Goal: Find specific page/section: Find specific page/section

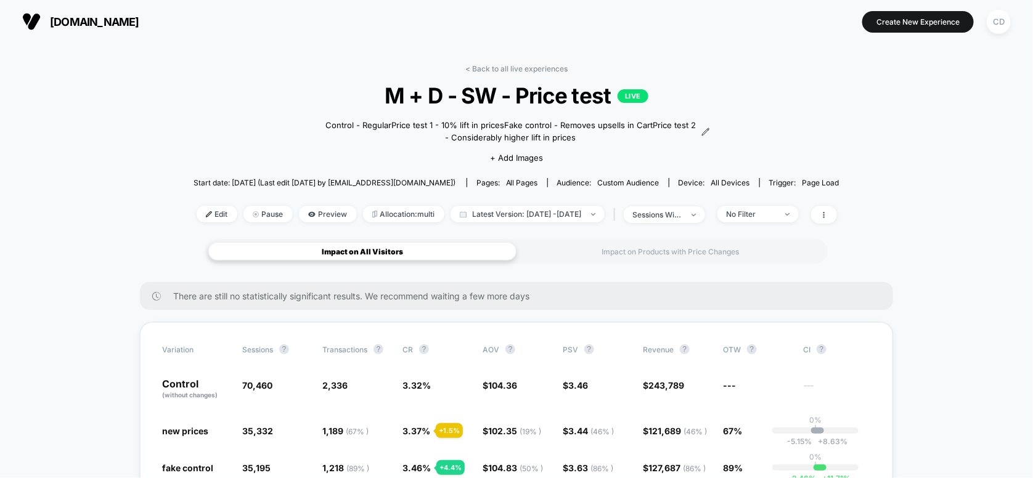
click at [782, 88] on span "M + D - SW - Price test LIVE" at bounding box center [516, 96] width 581 height 26
click at [472, 67] on link "< Back to all live experiences" at bounding box center [516, 68] width 102 height 9
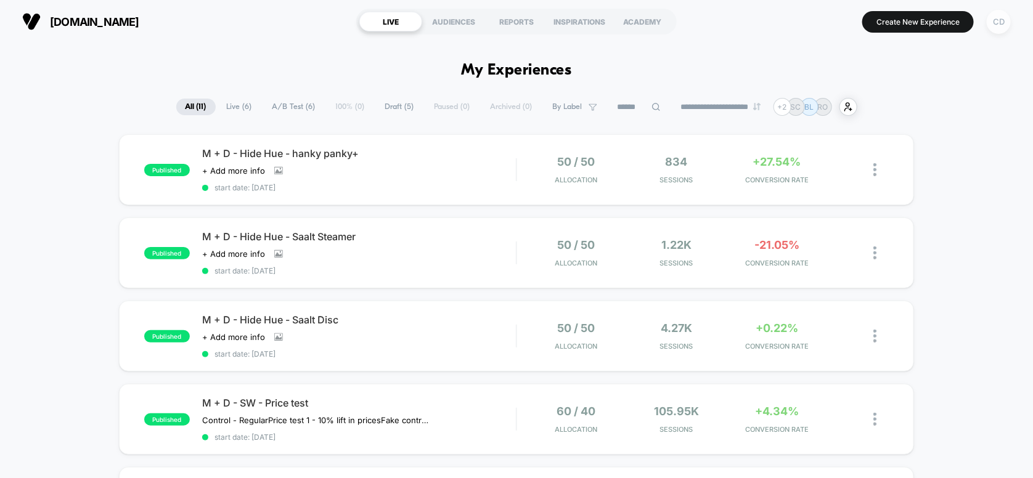
click at [997, 23] on div "CD" at bounding box center [999, 22] width 24 height 24
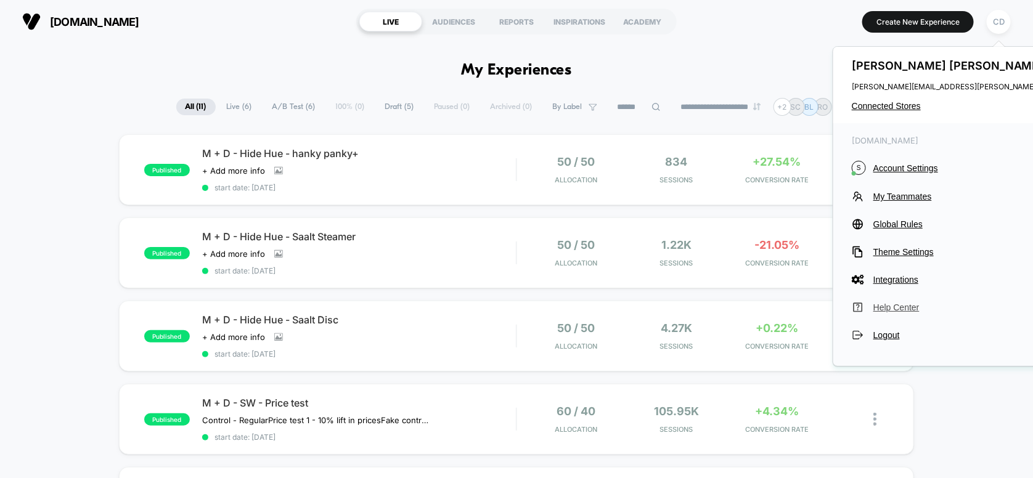
click at [885, 308] on span "Help Center" at bounding box center [985, 308] width 223 height 10
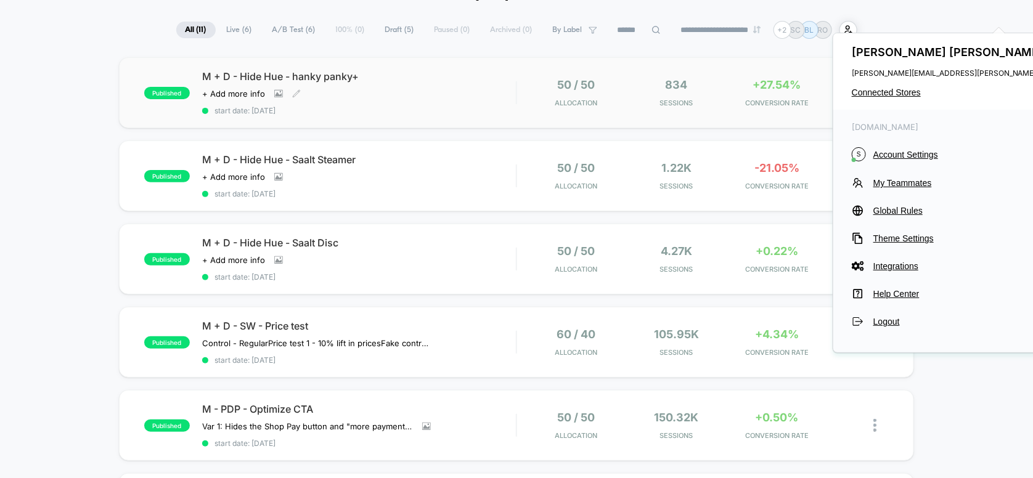
scroll to position [165, 0]
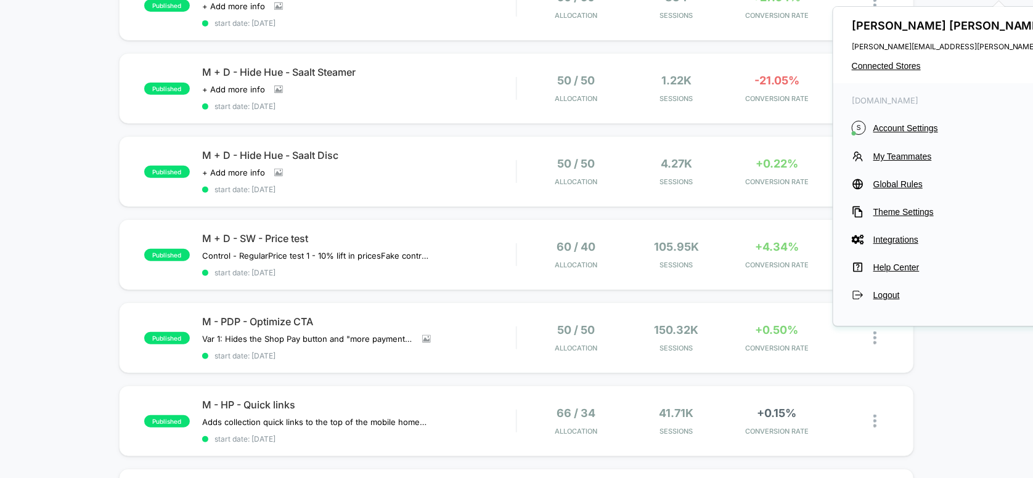
click at [958, 441] on div "published M + D - Hide Hue - hanky panky+ Click to view images Click to edit ex…" at bounding box center [516, 449] width 1033 height 959
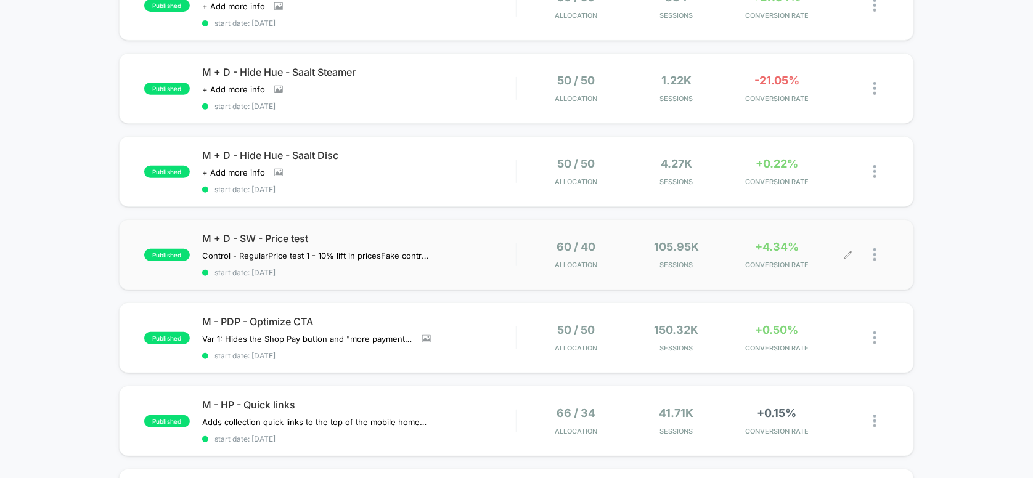
click at [879, 250] on div at bounding box center [881, 254] width 15 height 29
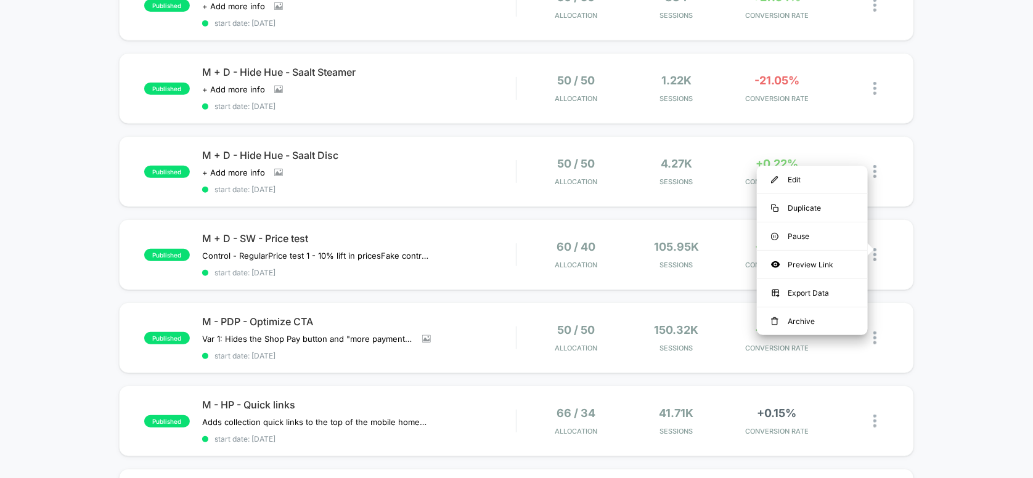
click at [952, 306] on div "published M + D - Hide Hue - hanky panky+ Click to view images Click to edit ex…" at bounding box center [516, 449] width 1033 height 959
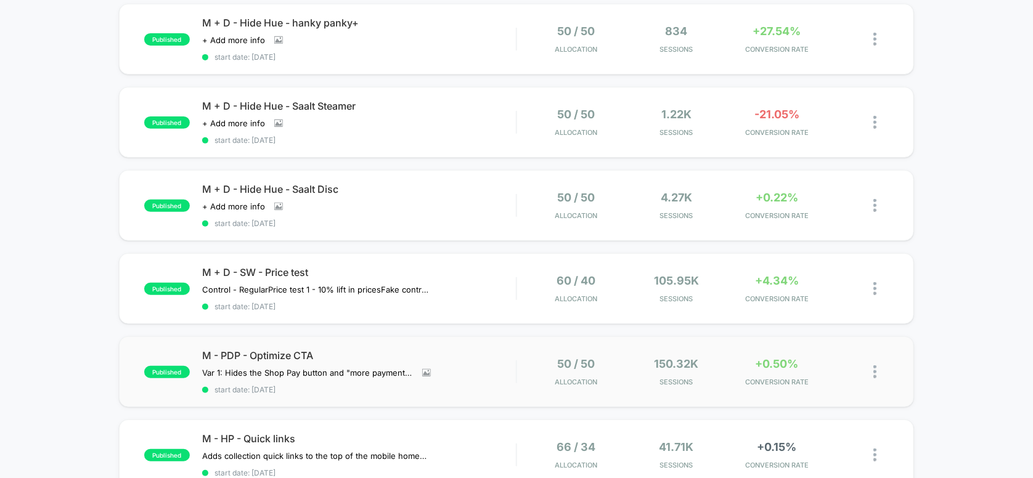
scroll to position [246, 0]
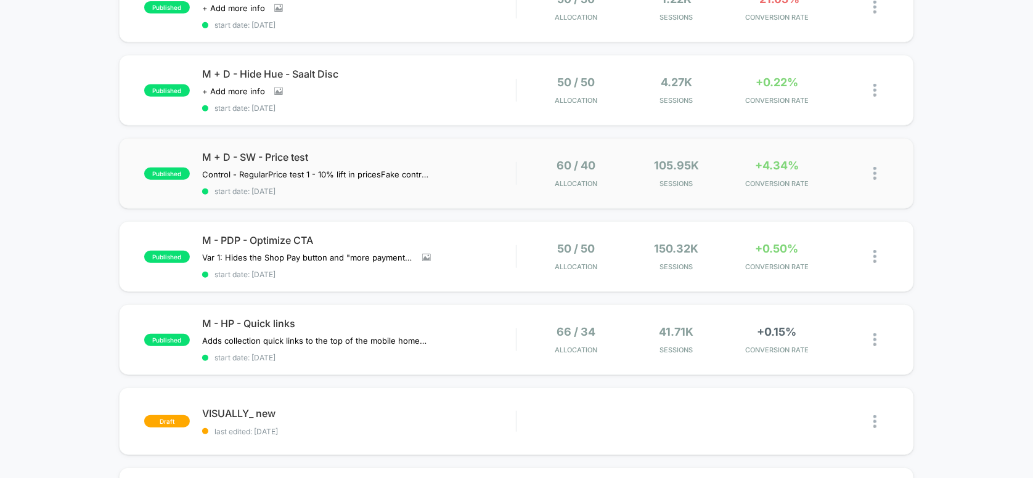
click at [874, 173] on img at bounding box center [875, 173] width 3 height 13
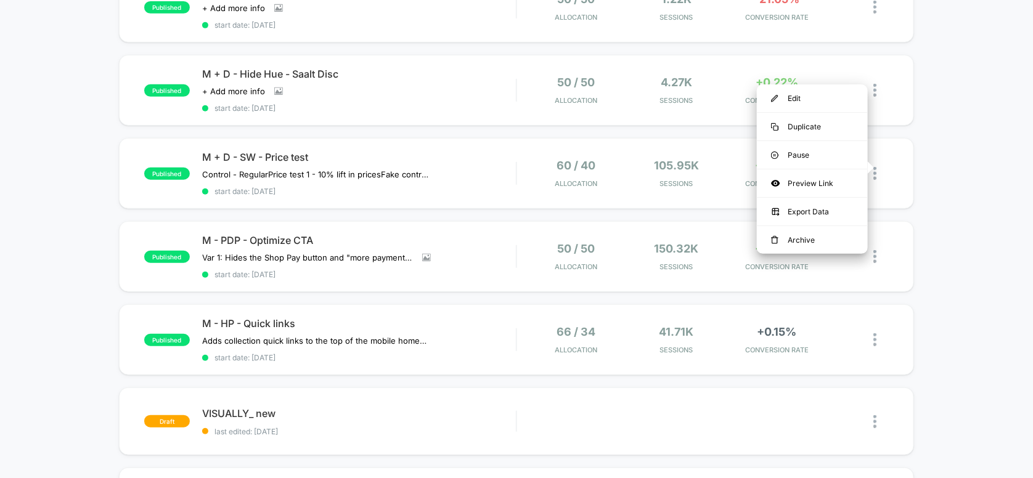
click at [942, 182] on div "published M + D - Hide Hue - hanky panky+ Click to view images Click to edit ex…" at bounding box center [516, 367] width 1033 height 959
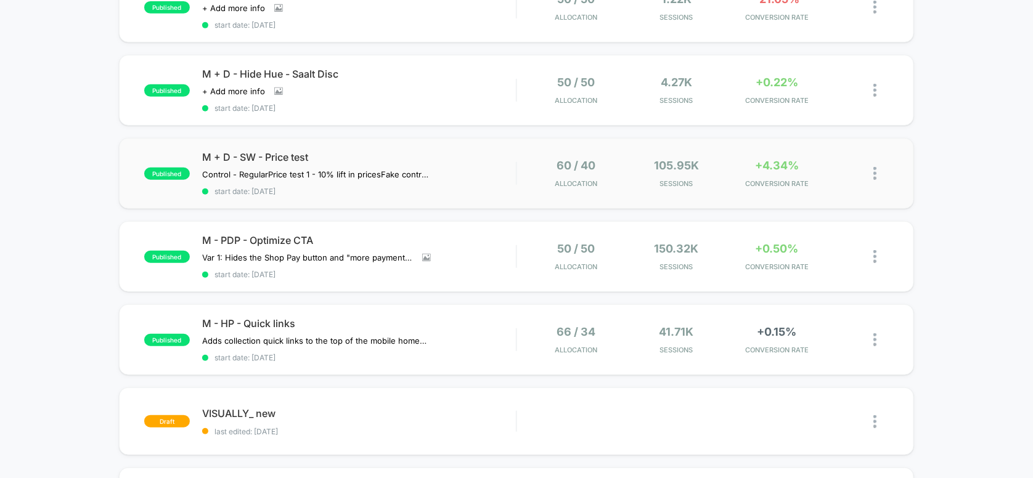
click at [877, 193] on div "published M + D - SW - Price test Control - Regular Price test 1 - 10% lift in …" at bounding box center [517, 173] width 796 height 71
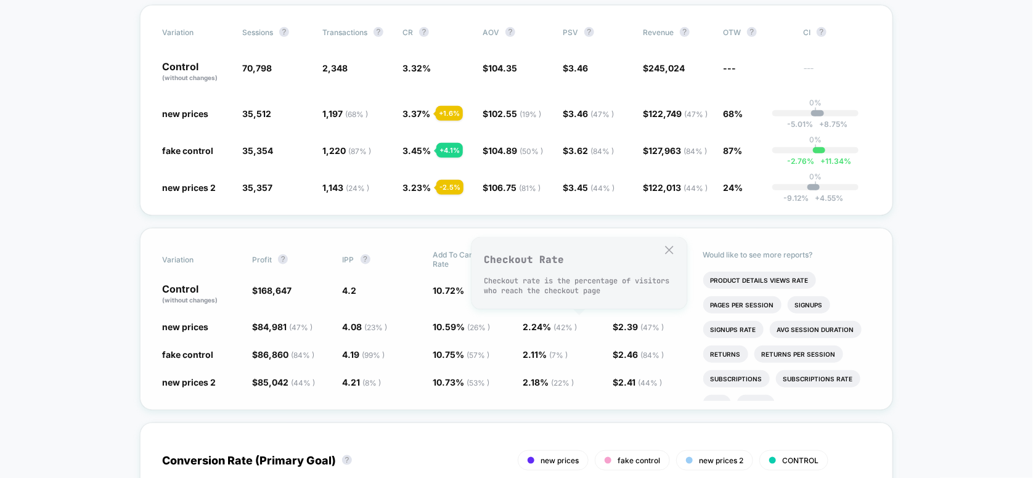
scroll to position [411, 0]
